Goal: Task Accomplishment & Management: Complete application form

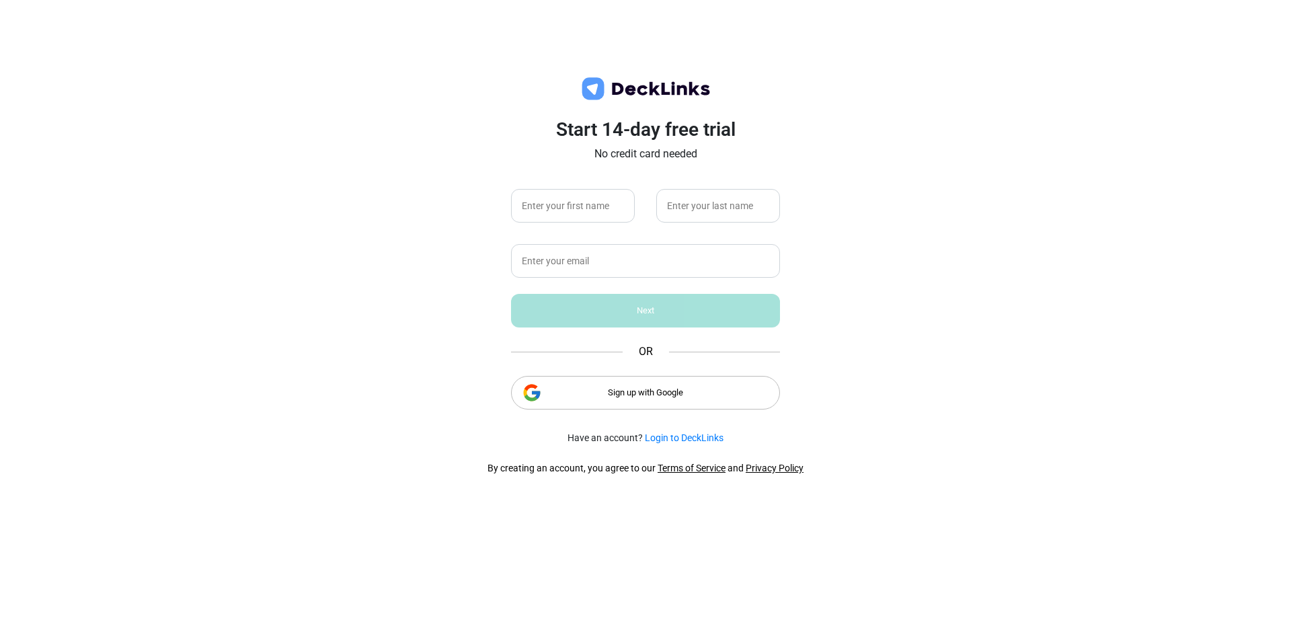
click at [628, 392] on div "Sign up with Google" at bounding box center [645, 393] width 269 height 34
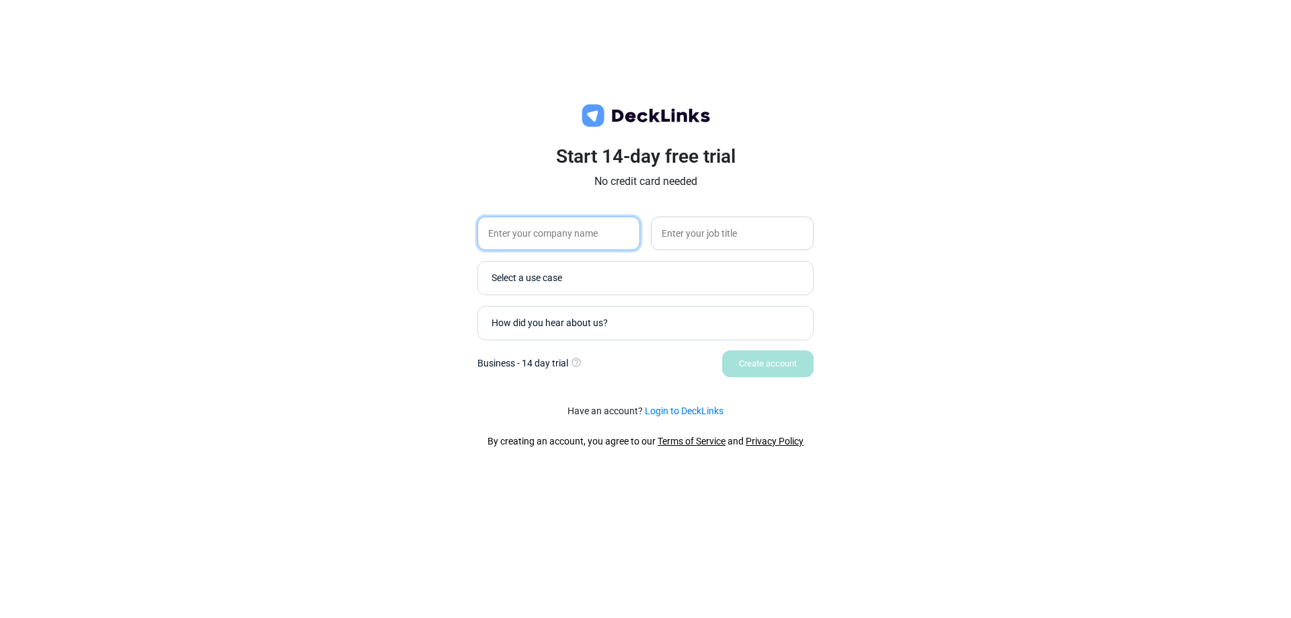
click at [595, 238] on input "text" at bounding box center [559, 234] width 163 height 34
click at [683, 227] on input "text" at bounding box center [732, 234] width 163 height 34
type input "designer"
click at [599, 234] on input "text" at bounding box center [559, 234] width 163 height 34
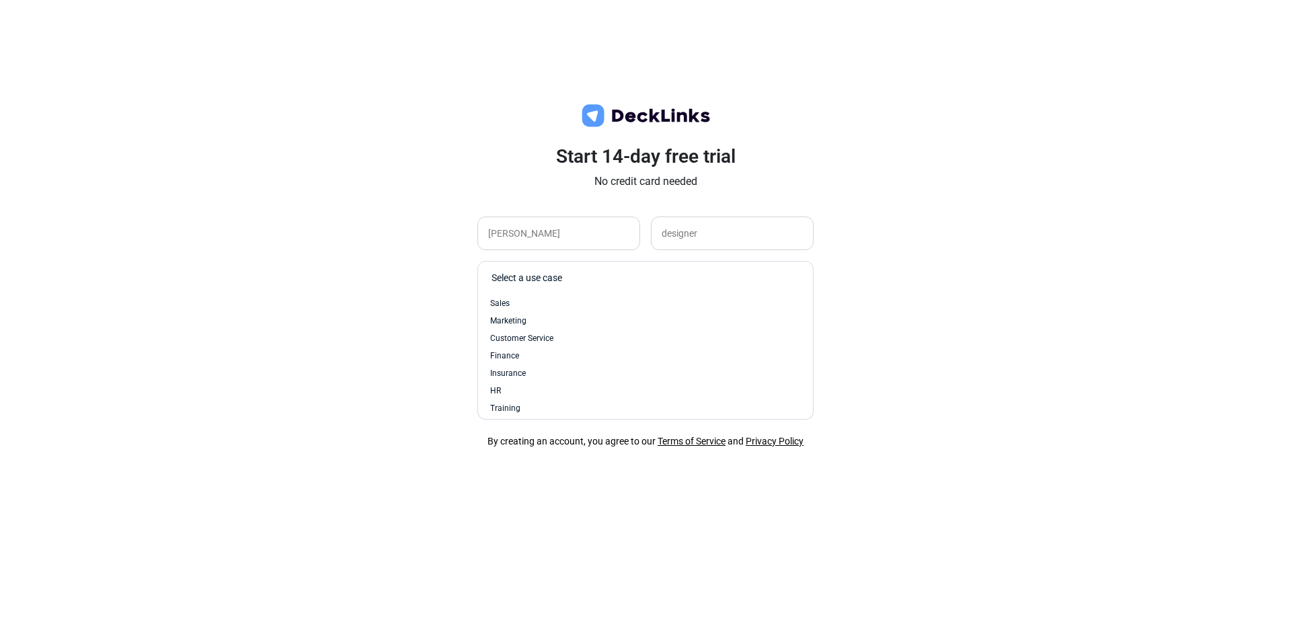
click at [563, 276] on div "Select a use case" at bounding box center [649, 278] width 315 height 14
click at [539, 406] on div "Other" at bounding box center [645, 403] width 311 height 12
click at [599, 319] on div "How did you hear about us?" at bounding box center [649, 323] width 315 height 14
click at [554, 361] on div "Social Media" at bounding box center [645, 366] width 311 height 12
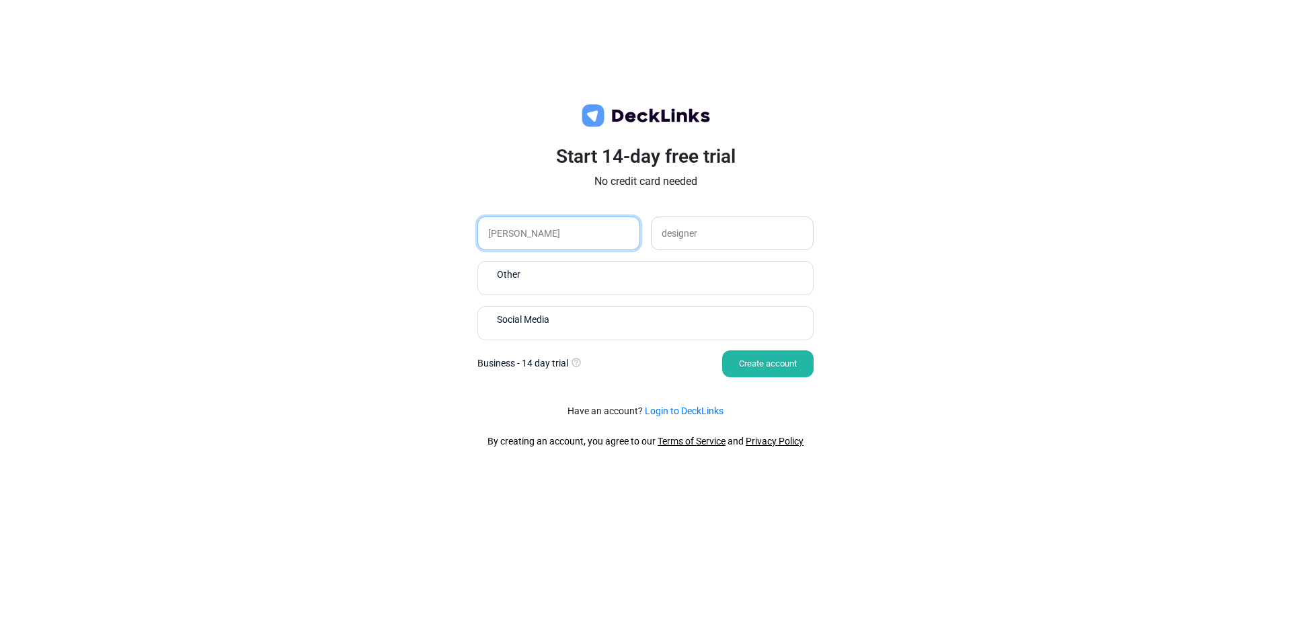
drag, startPoint x: 562, startPoint y: 231, endPoint x: 410, endPoint y: 225, distance: 152.2
click at [410, 225] on div "Start 14-day free trial No credit card needed [PERSON_NAME] designer Other Soci…" at bounding box center [645, 309] width 1291 height 618
type input "bme"
click at [743, 362] on div "Create account" at bounding box center [767, 363] width 91 height 27
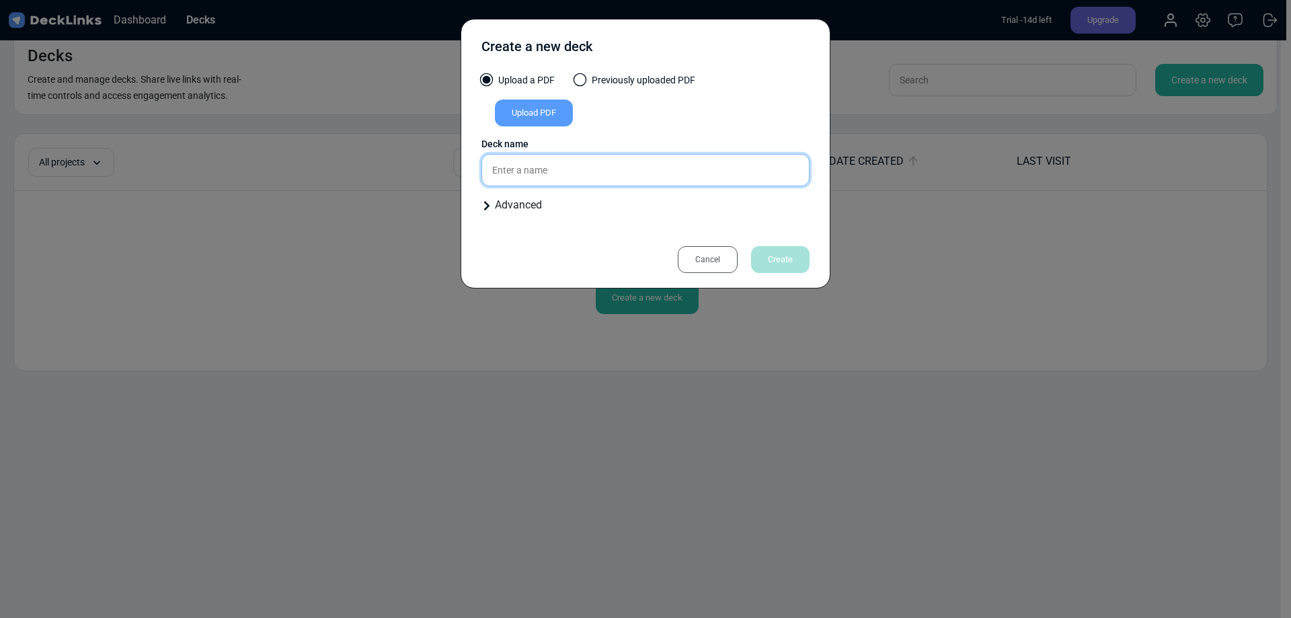
click at [569, 175] on input "text" at bounding box center [646, 170] width 328 height 32
type input "Portfolio"
click at [541, 109] on div "Upload PDF" at bounding box center [534, 113] width 78 height 27
click at [0, 0] on input "Upload PDF" at bounding box center [0, 0] width 0 height 0
click at [541, 104] on div "Upload PDF" at bounding box center [534, 113] width 78 height 27
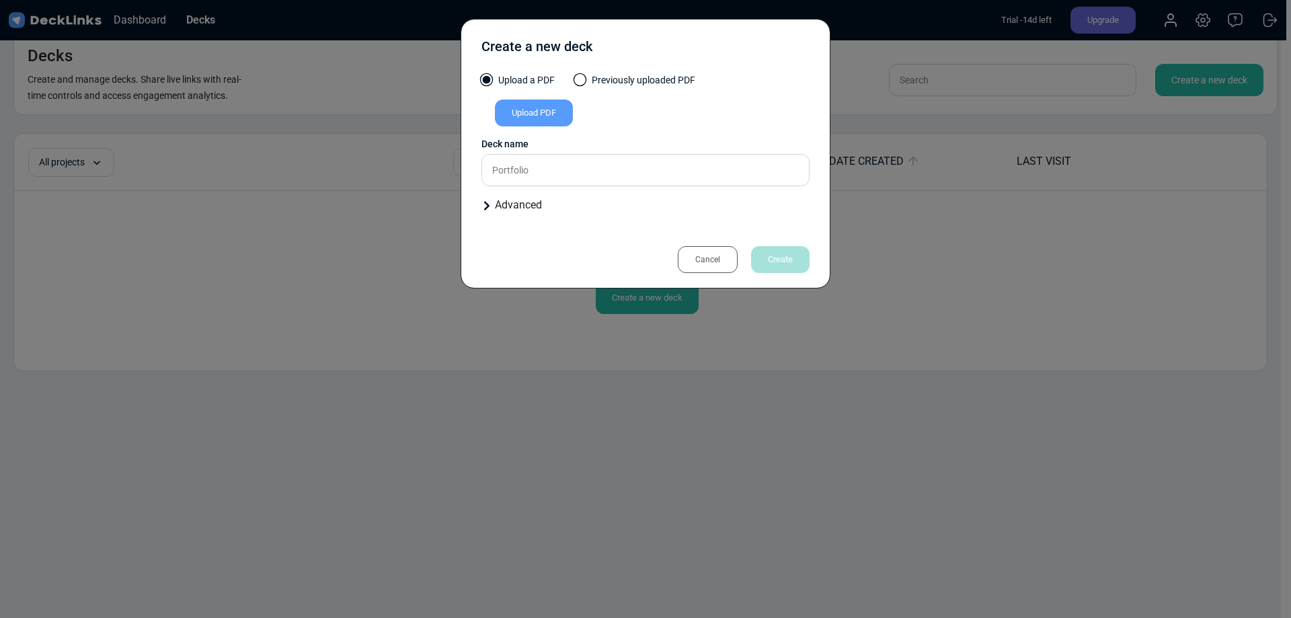
click at [0, 0] on input "Upload PDF" at bounding box center [0, 0] width 0 height 0
click at [523, 100] on div "Upload PDF" at bounding box center [534, 113] width 78 height 27
click at [0, 0] on input "Upload PDF" at bounding box center [0, 0] width 0 height 0
